Goal: Transaction & Acquisition: Book appointment/travel/reservation

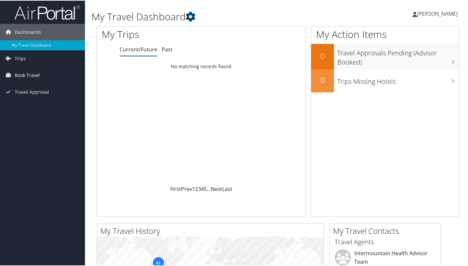
click at [30, 75] on span "Book Travel" at bounding box center [27, 74] width 25 height 16
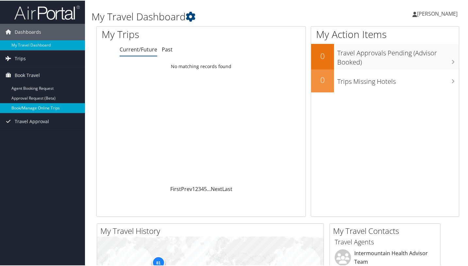
click at [35, 107] on link "Book/Manage Online Trips" at bounding box center [42, 107] width 85 height 10
click at [34, 108] on link "Book/Manage Online Trips" at bounding box center [42, 107] width 85 height 10
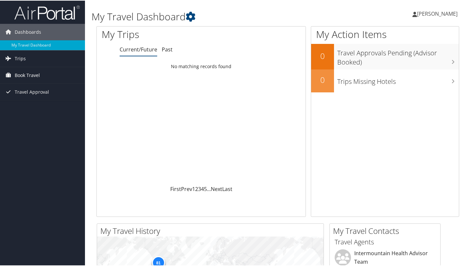
click at [33, 74] on span "Book Travel" at bounding box center [27, 74] width 25 height 16
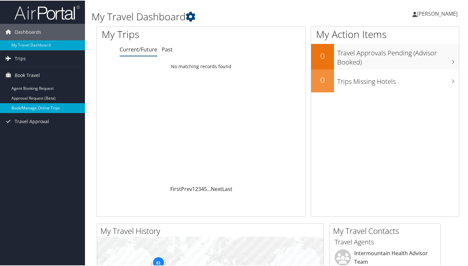
click at [32, 106] on link "Book/Manage Online Trips" at bounding box center [42, 107] width 85 height 10
